Goal: Feedback & Contribution: Submit feedback/report problem

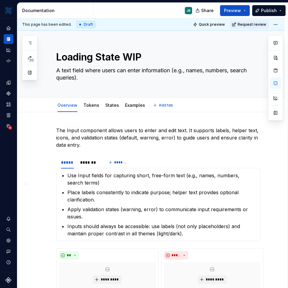
click at [80, 58] on textarea "Loading State WIP" at bounding box center [157, 57] width 204 height 15
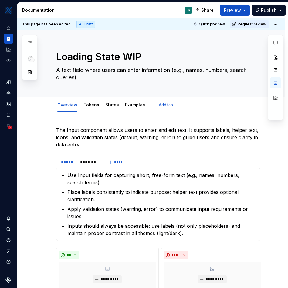
click at [80, 58] on textarea "Loading State WIP" at bounding box center [157, 57] width 204 height 15
type textarea "U"
type textarea "*"
type textarea "UI"
type textarea "*"
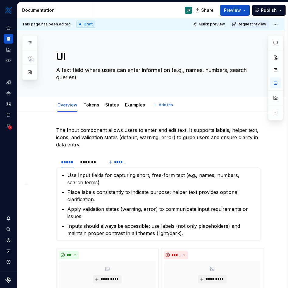
type textarea "UI"
type textarea "*"
type textarea "UI F"
type textarea "*"
type textarea "UI Fe"
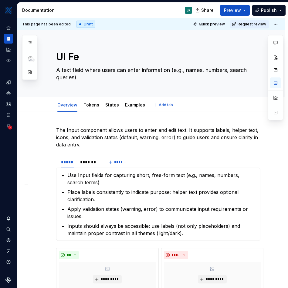
type textarea "*"
type textarea "UI Fee"
type textarea "*"
type textarea "UI Feed"
type textarea "*"
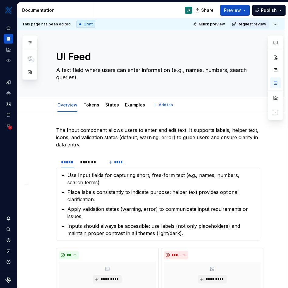
type textarea "UI Feedb"
type textarea "*"
type textarea "UI Feedba"
type textarea "*"
type textarea "UI Feedbac"
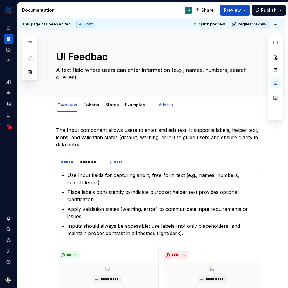
type textarea "*"
type textarea "UI Feedback"
type textarea "*"
type textarea "UI Feedback"
type textarea "*"
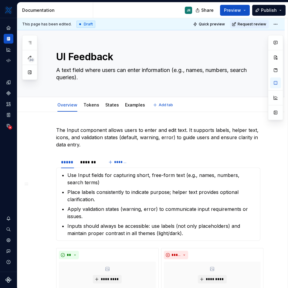
type textarea "UI Feedback a"
type textarea "*"
type textarea "UI Feedback an"
type textarea "*"
type textarea "UI Feedback and"
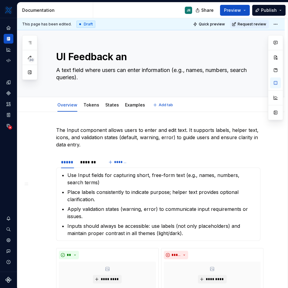
type textarea "*"
type textarea "UI Feedback and"
type textarea "*"
type textarea "UI Feedback and T"
type textarea "*"
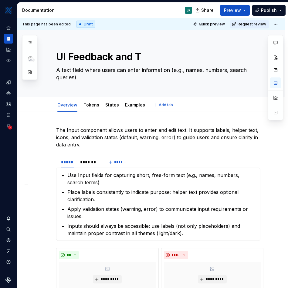
type textarea "UI Feedback and Tr"
type textarea "*"
type textarea "UI Feedback and Tra"
type textarea "*"
type textarea "UI Feedback and [PERSON_NAME]"
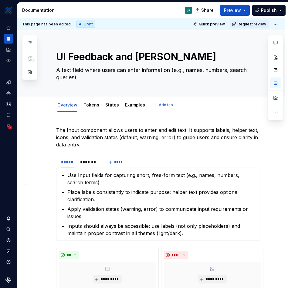
type textarea "*"
type textarea "UI Feedback and Trans"
type textarea "*"
type textarea "UI Feedback and Transe"
type textarea "*"
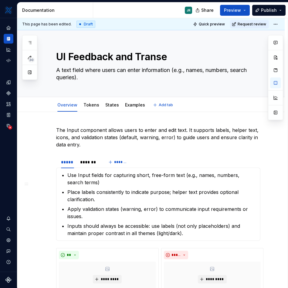
type textarea "UI Feedback and Transei"
type textarea "*"
type textarea "UI Feedback and Transeit"
type textarea "*"
type textarea "UI Feedback and Transeitn"
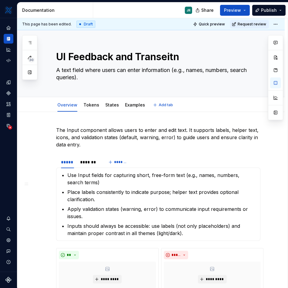
type textarea "*"
type textarea "UI Feedback and Transeitn"
type textarea "*"
type textarea "UI Feedback and Transeitn"
type textarea "*"
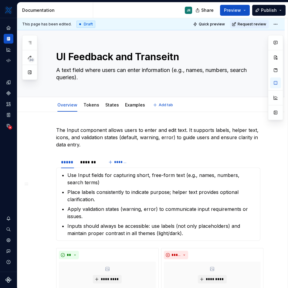
type textarea "UI Feedback and Transeit"
type textarea "*"
type textarea "UI Feedback and Transei"
type textarea "*"
type textarea "UI Feedback and Transein"
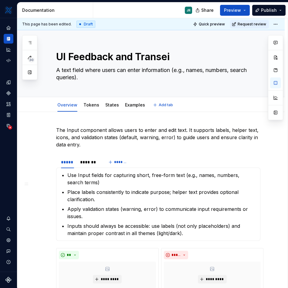
type textarea "*"
type textarea "UI Feedback and Transeint"
type textarea "*"
type textarea "UI Feedback and Transeint"
type textarea "*"
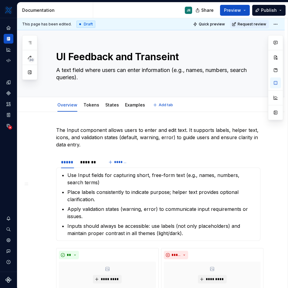
type textarea "UI Feedback and Transeint"
type textarea "*"
type textarea "UI Feedback and Transein"
type textarea "*"
type textarea "UI Feedback and Transei"
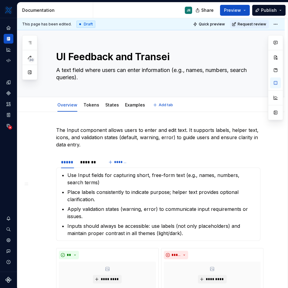
type textarea "*"
type textarea "UI Feedback and Transe"
type textarea "*"
type textarea "UI Feedback and Trans"
type textarea "*"
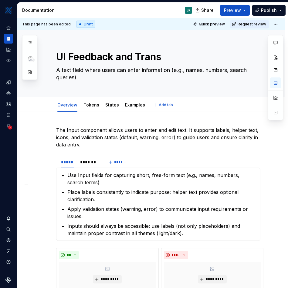
type textarea "UI Feedback and Transi"
type textarea "*"
type textarea "UI Feedback and Transie"
type textarea "*"
type textarea "UI Feedback and Transien"
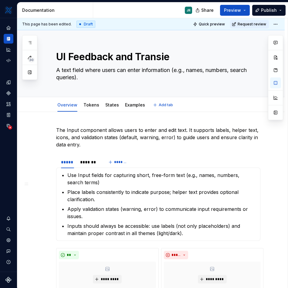
type textarea "*"
type textarea "UI Feedback and Transient"
type textarea "*"
type textarea "UI Feedback and Transient"
type textarea "*"
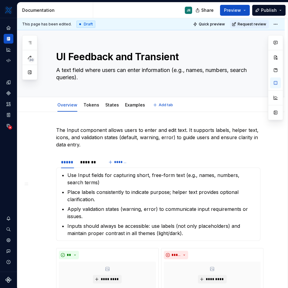
type textarea "UI Feedback and Transient S"
type textarea "*"
type textarea "UI Feedback and Transient Sa"
type textarea "*"
type textarea "UI Feedback and Transient Sat"
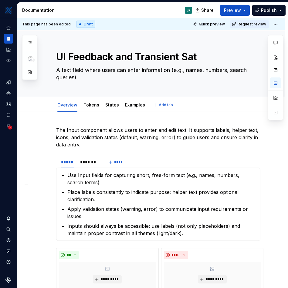
type textarea "*"
type textarea "UI Feedback and Transient Sate"
type textarea "*"
type textarea "UI Feedback and Transient Sates"
type textarea "*"
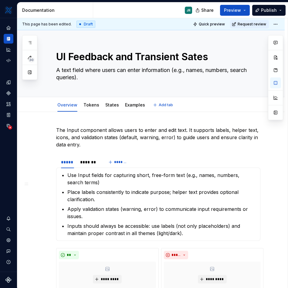
type textarea "UI Feedback and Transient Sates"
type textarea "*"
type textarea "UI Feedback and Transient Sates W"
type textarea "*"
type textarea "UI Feedback and Transient Sates WI"
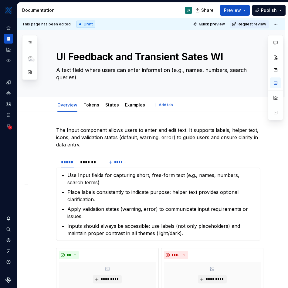
type textarea "*"
type textarea "UI Feedback and Transient Sates WIP"
type textarea "*"
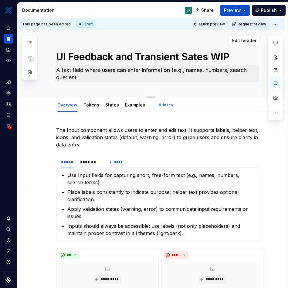
type textarea "UI Feedback and Transient Sates WIP"
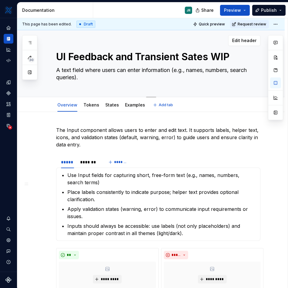
click at [80, 74] on textarea "A text field where users can enter information (e.g., names, numbers, search qu…" at bounding box center [157, 73] width 204 height 17
type textarea "*"
type textarea "S"
type textarea "*"
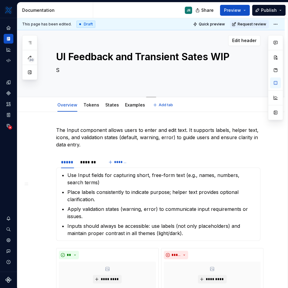
type textarea "Su"
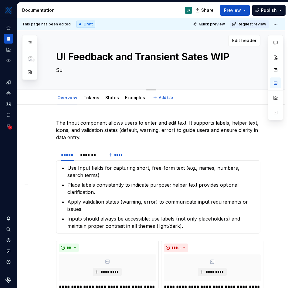
type textarea "*"
type textarea "Sub"
type textarea "*"
type textarea "Subh"
type textarea "*"
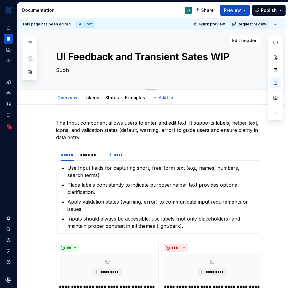
type textarea "Subhe"
type textarea "*"
type textarea "Subhea"
type textarea "*"
type textarea "Subhead"
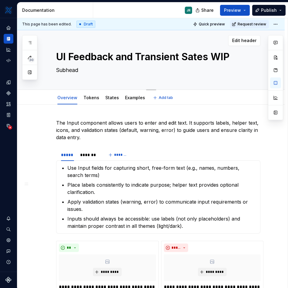
type textarea "*"
type textarea "Subheadi"
type textarea "*"
type textarea "Subheadin"
type textarea "*"
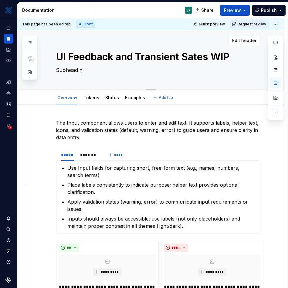
type textarea "Subheading"
type textarea "*"
type textarea "Subheading"
type textarea "*"
type textarea "Subheading h"
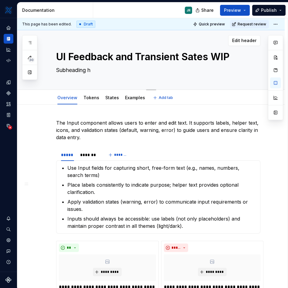
type textarea "*"
type textarea "Subheading he"
type textarea "*"
type textarea "Subheading her"
type textarea "*"
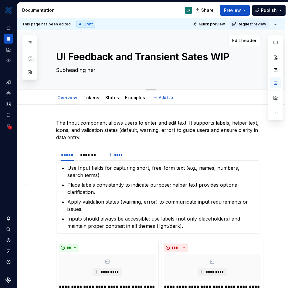
type textarea "Subheading here"
type textarea "*"
type textarea "Subheading here"
click at [147, 135] on p "The Input component allows users to enter and edit text. It supports labels, he…" at bounding box center [158, 130] width 204 height 22
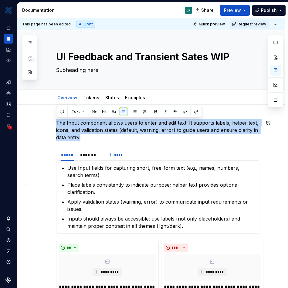
drag, startPoint x: 88, startPoint y: 137, endPoint x: 41, endPoint y: 118, distance: 50.6
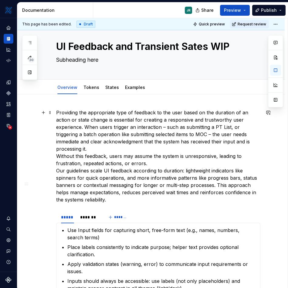
scroll to position [12, 0]
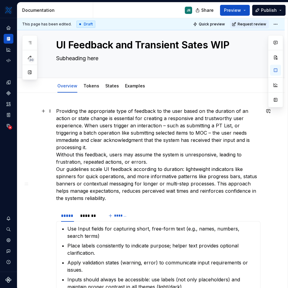
click at [153, 157] on p "Providing the appropriate type of feedback to the user based on the duration of…" at bounding box center [158, 155] width 204 height 95
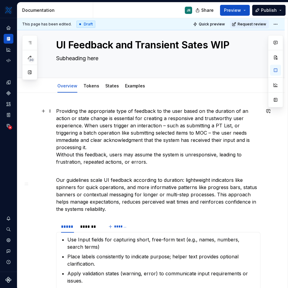
click at [178, 146] on p "Providing the appropriate type of feedback to the user based on the duration of…" at bounding box center [158, 137] width 204 height 58
click at [56, 147] on p "Providing the appropriate type of feedback to the user based on the duration of…" at bounding box center [158, 137] width 204 height 58
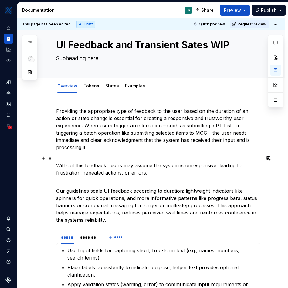
click at [170, 163] on p "Without this feedback, users may assume the system is unresponsive, leading to …" at bounding box center [158, 169] width 204 height 15
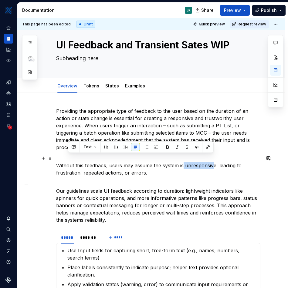
drag, startPoint x: 183, startPoint y: 158, endPoint x: 213, endPoint y: 158, distance: 30.0
click at [214, 162] on p "Without this feedback, users may assume the system is unresponsive, leading to …" at bounding box center [158, 169] width 204 height 15
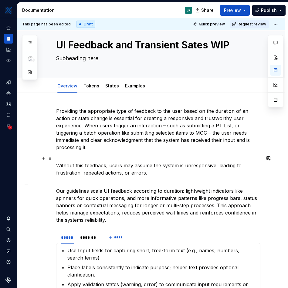
click at [217, 162] on p "Without this feedback, users may assume the system is unresponsive, leading to …" at bounding box center [158, 169] width 204 height 15
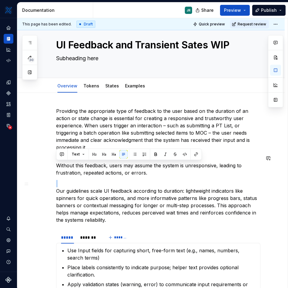
click at [154, 180] on p "Our guidelines scale UI feedback according to duration: lightweight indicators …" at bounding box center [158, 202] width 204 height 44
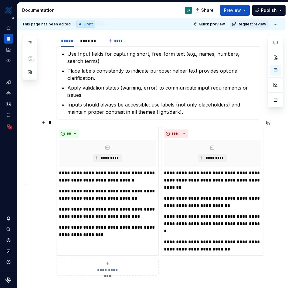
scroll to position [225, 0]
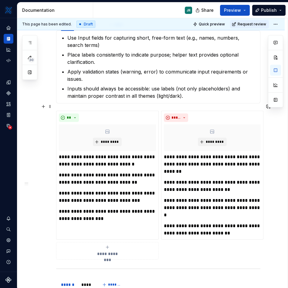
click at [45, 152] on div "**********" at bounding box center [150, 217] width 267 height 675
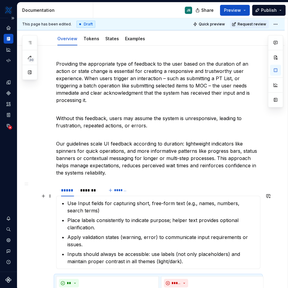
scroll to position [55, 0]
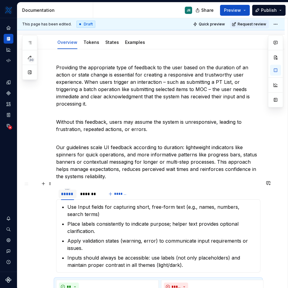
click at [66, 191] on div "*****" at bounding box center [67, 194] width 13 height 6
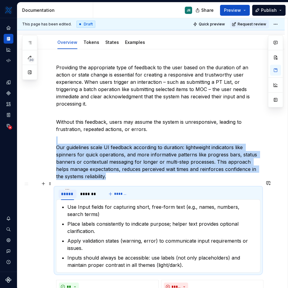
click at [66, 191] on div "*****" at bounding box center [67, 194] width 13 height 6
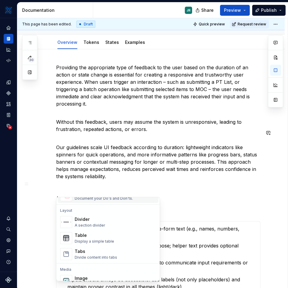
scroll to position [194, 0]
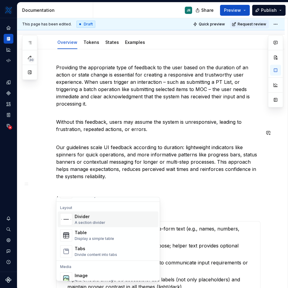
click at [115, 220] on div "Divider A section divider" at bounding box center [115, 220] width 81 height 12
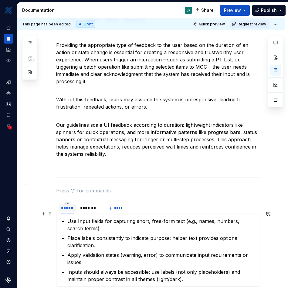
scroll to position [81, 0]
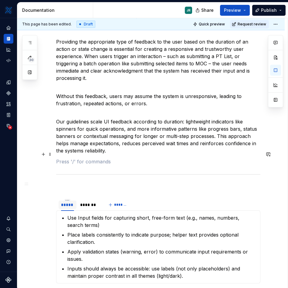
click at [97, 158] on p at bounding box center [158, 161] width 204 height 7
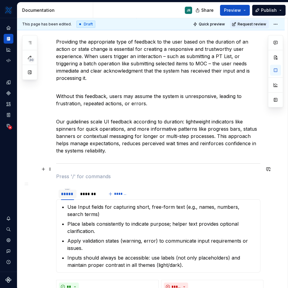
click at [77, 173] on p at bounding box center [158, 176] width 204 height 7
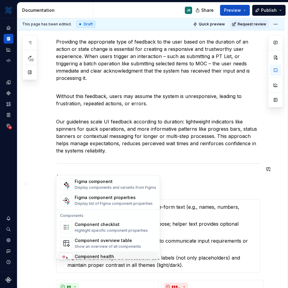
scroll to position [603, 0]
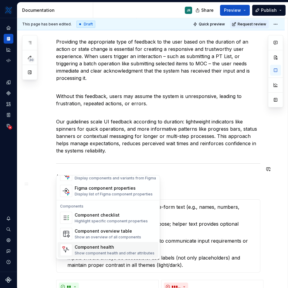
click at [116, 250] on div "Component health" at bounding box center [115, 248] width 80 height 6
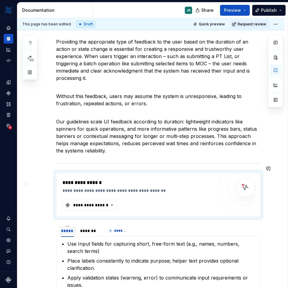
click at [248, 170] on div at bounding box center [245, 188] width 36 height 36
click at [104, 202] on button "**********" at bounding box center [89, 205] width 55 height 11
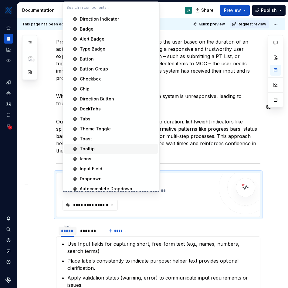
click at [93, 147] on div "Tooltip" at bounding box center [87, 149] width 15 height 6
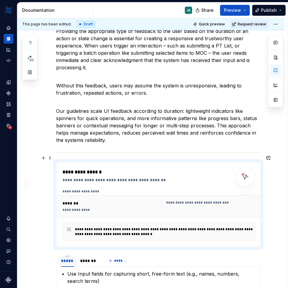
scroll to position [92, 0]
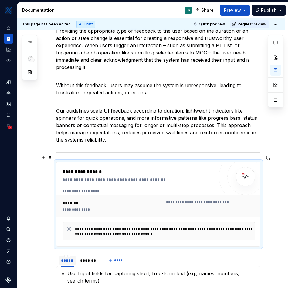
click at [122, 208] on div "**********" at bounding box center [110, 210] width 96 height 5
click at [71, 208] on div "**********" at bounding box center [110, 210] width 96 height 5
click at [202, 176] on div "**********" at bounding box center [137, 204] width 151 height 72
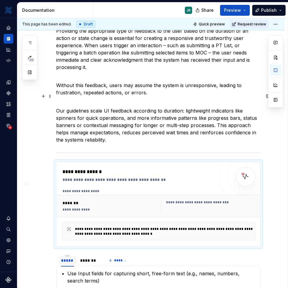
scroll to position [60, 0]
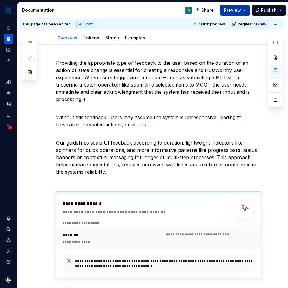
click at [246, 10] on button "Preview" at bounding box center [235, 10] width 30 height 11
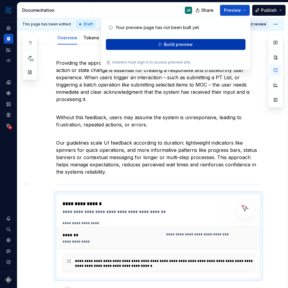
click at [195, 45] on button "Build preview" at bounding box center [175, 44] width 139 height 11
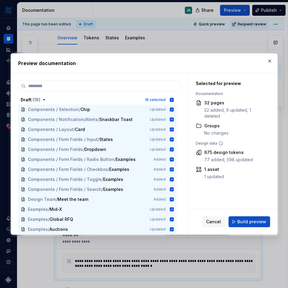
scroll to position [0, 0]
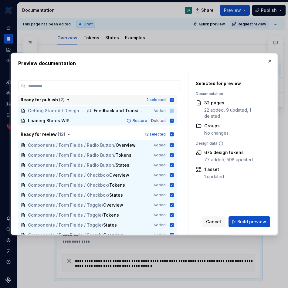
click at [173, 98] on icon "button" at bounding box center [171, 100] width 4 height 4
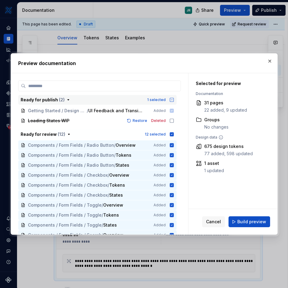
click at [148, 112] on span "Getting Started / Design System Basics / UI Feedback and Transient Sates WIP Ad…" at bounding box center [97, 111] width 158 height 10
click at [271, 63] on button "button" at bounding box center [269, 61] width 8 height 8
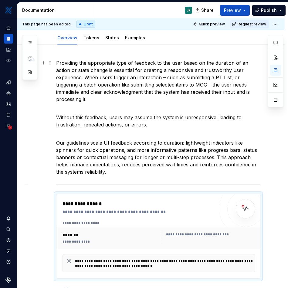
type textarea "*"
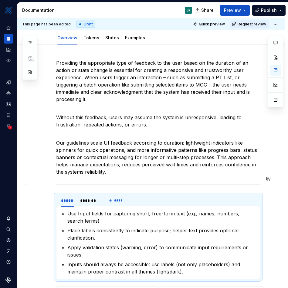
click at [118, 194] on section "***** ******* ******* Use Input fields for capturing short, free-form text (e.g…" at bounding box center [158, 236] width 204 height 85
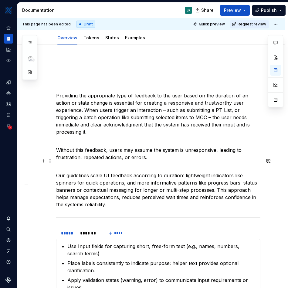
click at [232, 200] on p "Our guidelines scale UI feedback according to duration: lightweight indicators …" at bounding box center [158, 187] width 204 height 44
click at [148, 228] on div "***** ******* *******" at bounding box center [158, 234] width 204 height 12
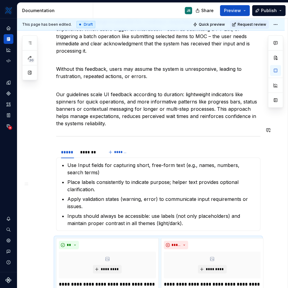
scroll to position [96, 0]
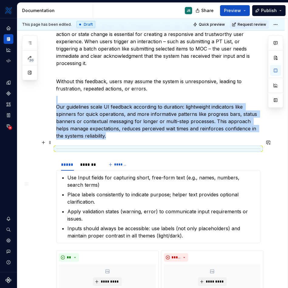
drag, startPoint x: 274, startPoint y: 145, endPoint x: 284, endPoint y: 144, distance: 10.0
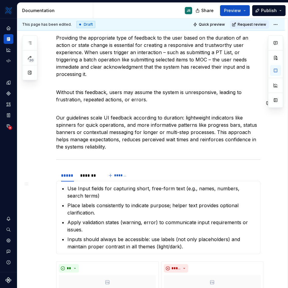
click at [86, 107] on p "Our guidelines scale UI feedback according to duration: lightweight indicators …" at bounding box center [158, 129] width 204 height 44
type textarea "*"
